Goal: Task Accomplishment & Management: Manage account settings

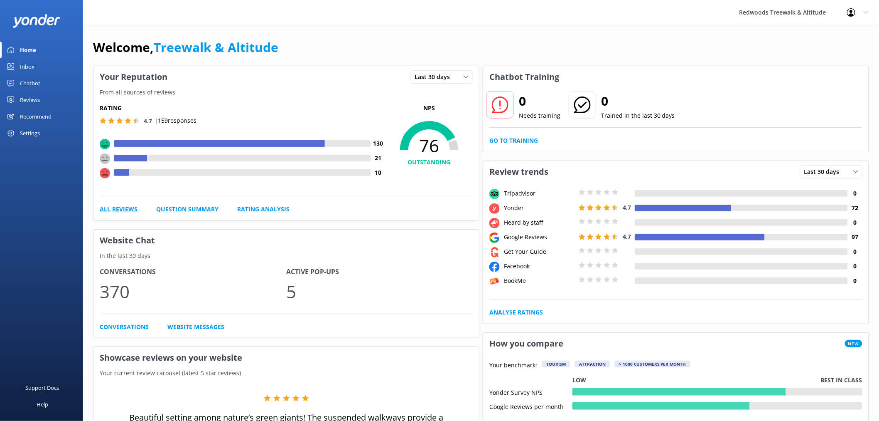
click at [111, 213] on link "All Reviews" at bounding box center [119, 208] width 38 height 9
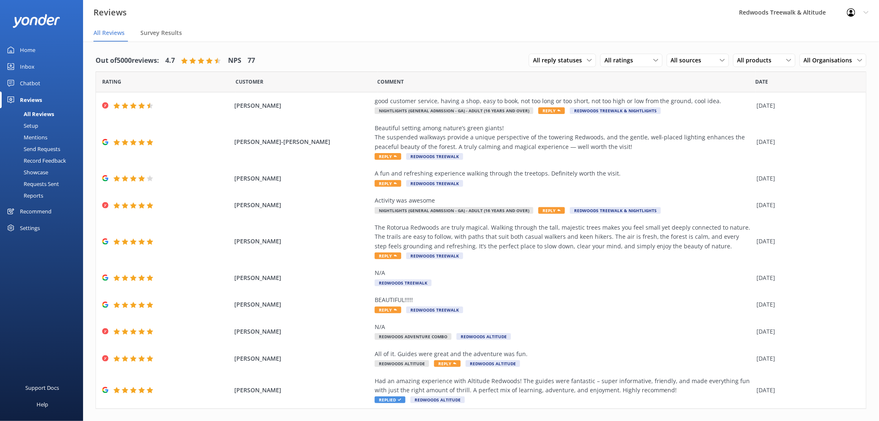
click at [51, 64] on link "Inbox" at bounding box center [41, 66] width 83 height 17
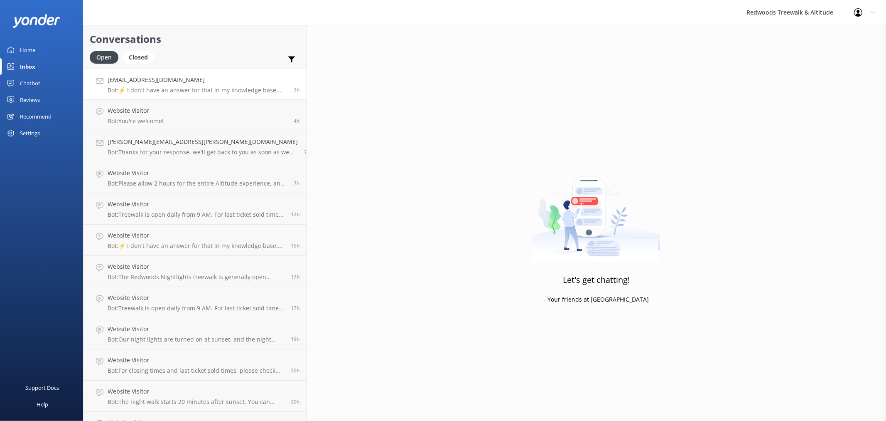
click at [143, 91] on p "Bot: ⚡ I don't have an answer for that in my knowledge base. Please try and rep…" at bounding box center [198, 89] width 180 height 7
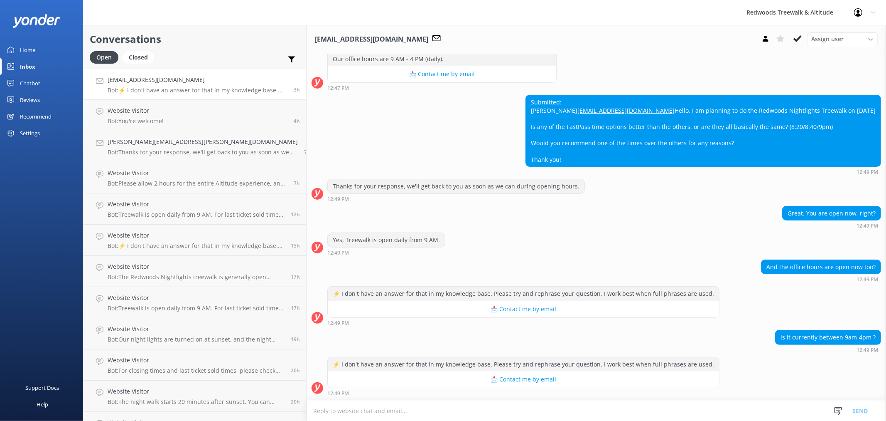
scroll to position [83, 0]
